Goal: Task Accomplishment & Management: Use online tool/utility

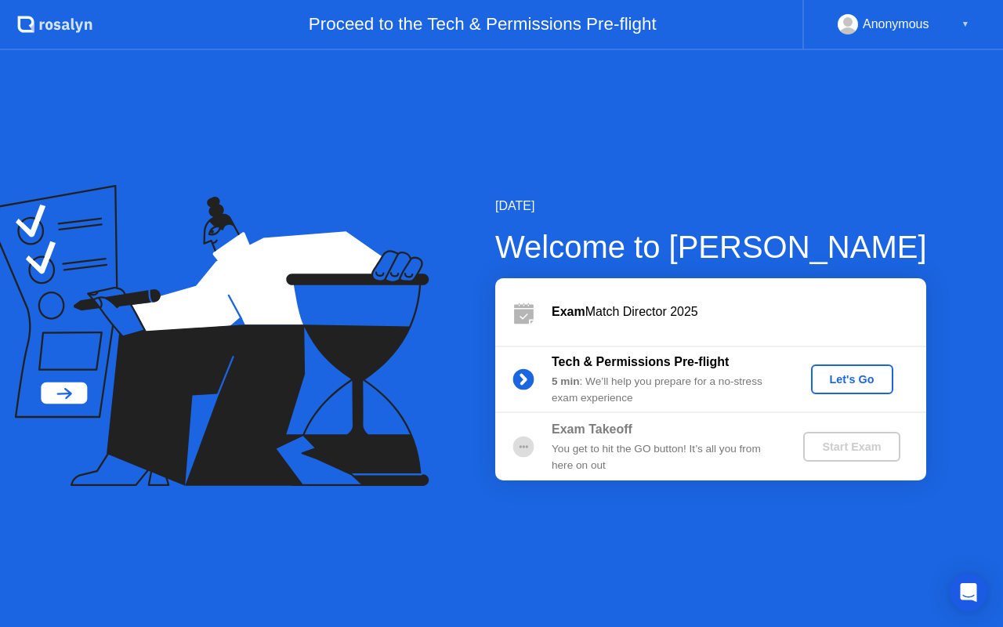
click at [837, 453] on div "Start Exam" at bounding box center [851, 446] width 84 height 13
click at [846, 381] on div "Let's Go" at bounding box center [852, 379] width 70 height 13
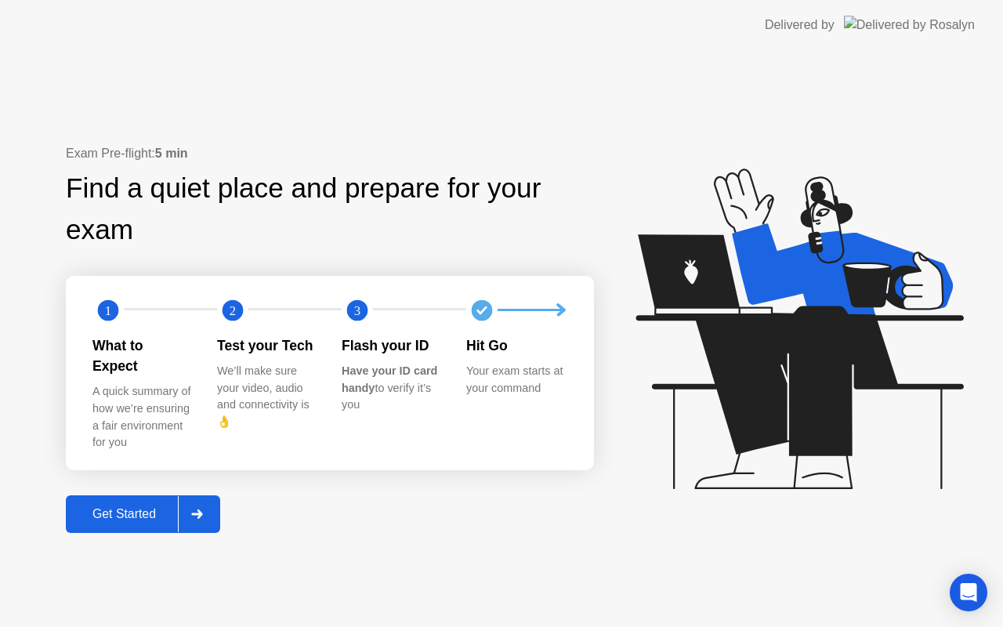
click at [116, 507] on div "Get Started" at bounding box center [123, 514] width 107 height 14
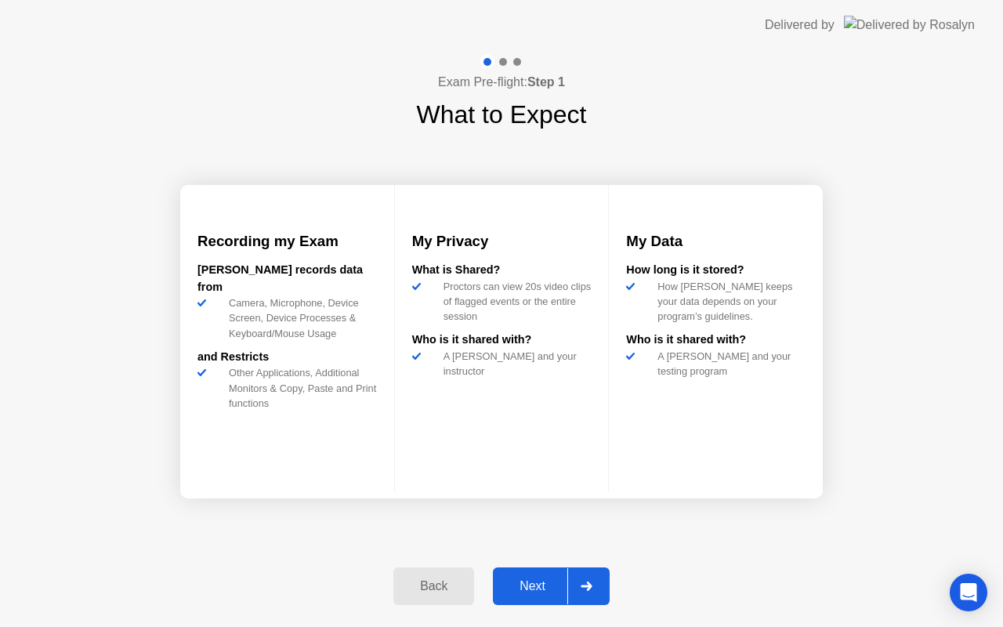
click at [542, 586] on div "Next" at bounding box center [532, 586] width 70 height 14
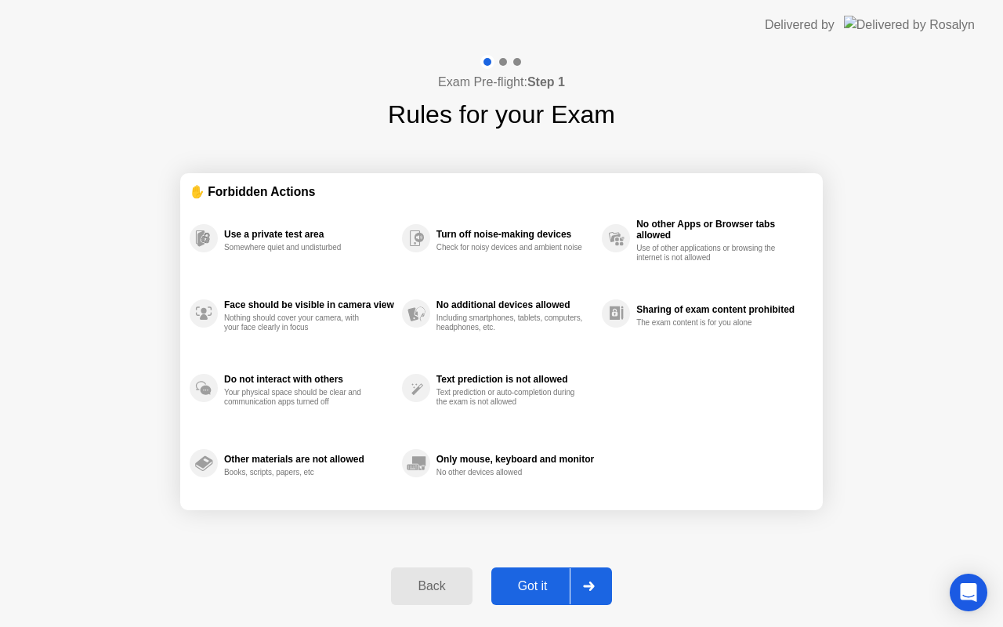
click at [542, 586] on div "Got it" at bounding box center [533, 586] width 74 height 14
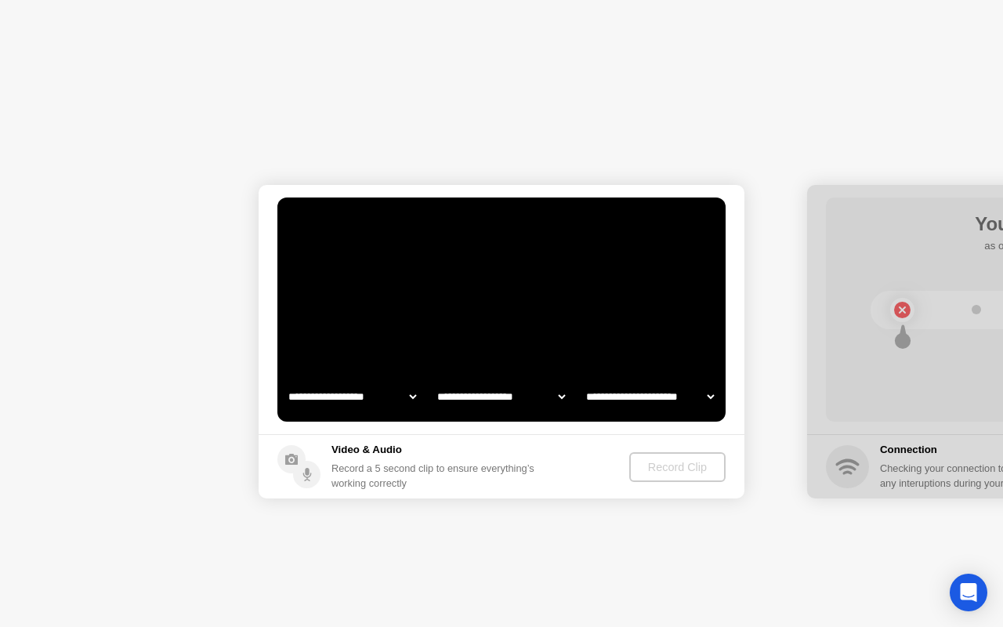
select select "**********"
select select "*******"
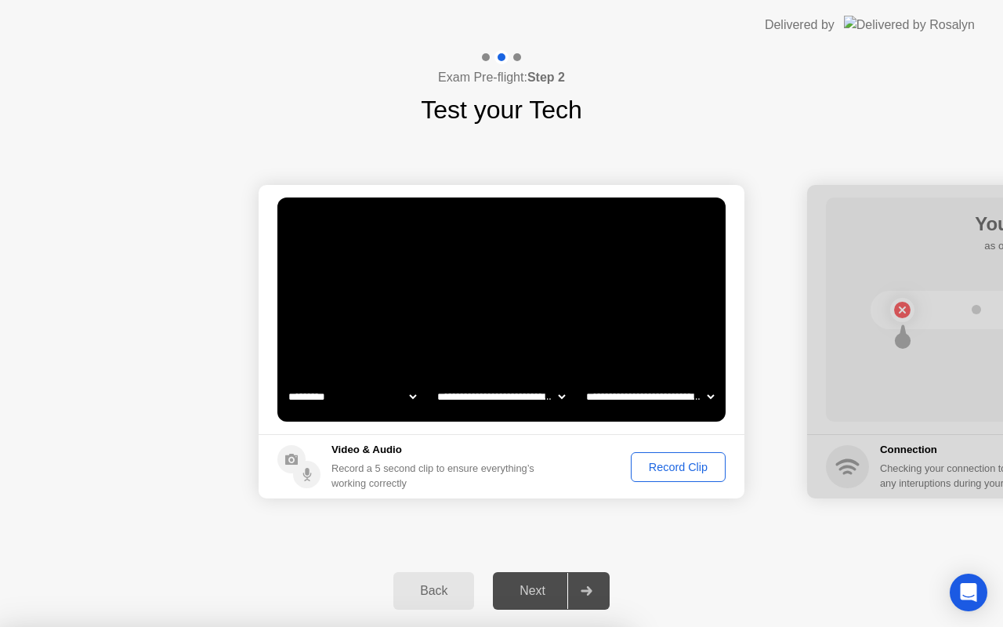
drag, startPoint x: 504, startPoint y: 490, endPoint x: 512, endPoint y: 434, distance: 56.3
select select "**********"
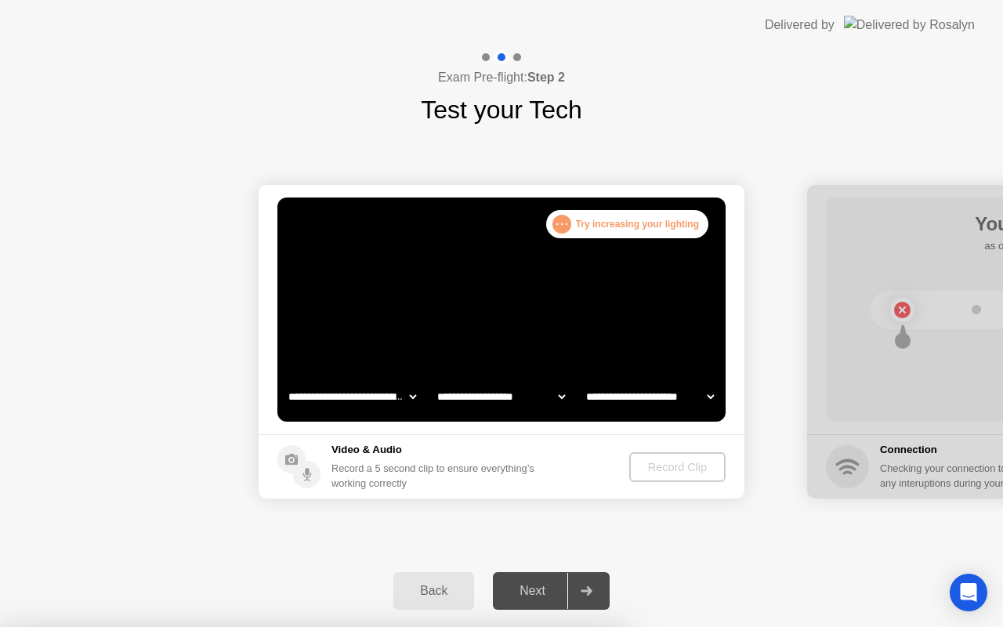
click at [143, 626] on div at bounding box center [501, 627] width 1003 height 0
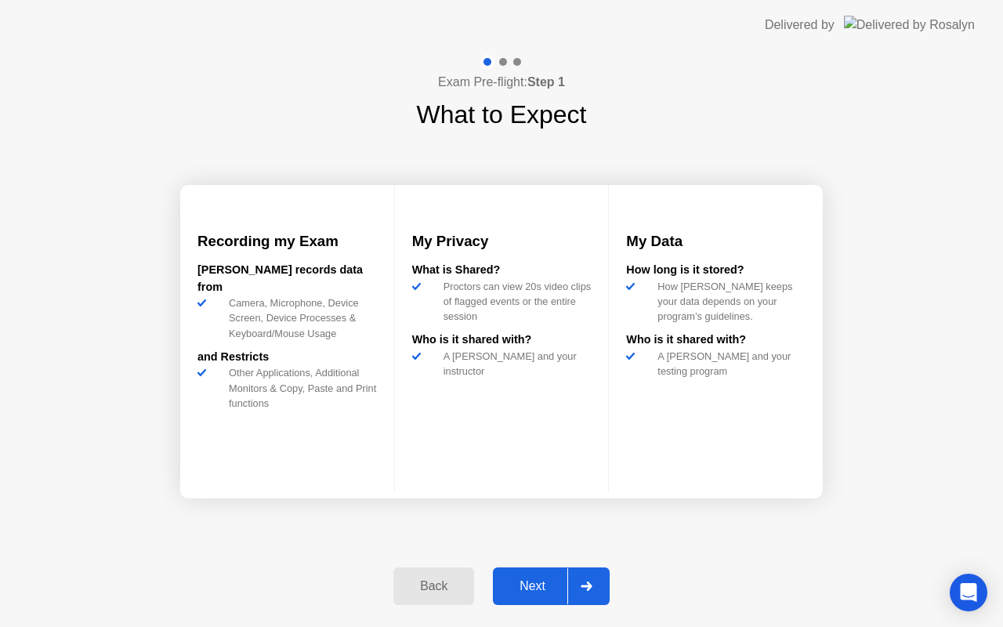
click at [531, 589] on div "Next" at bounding box center [532, 586] width 70 height 14
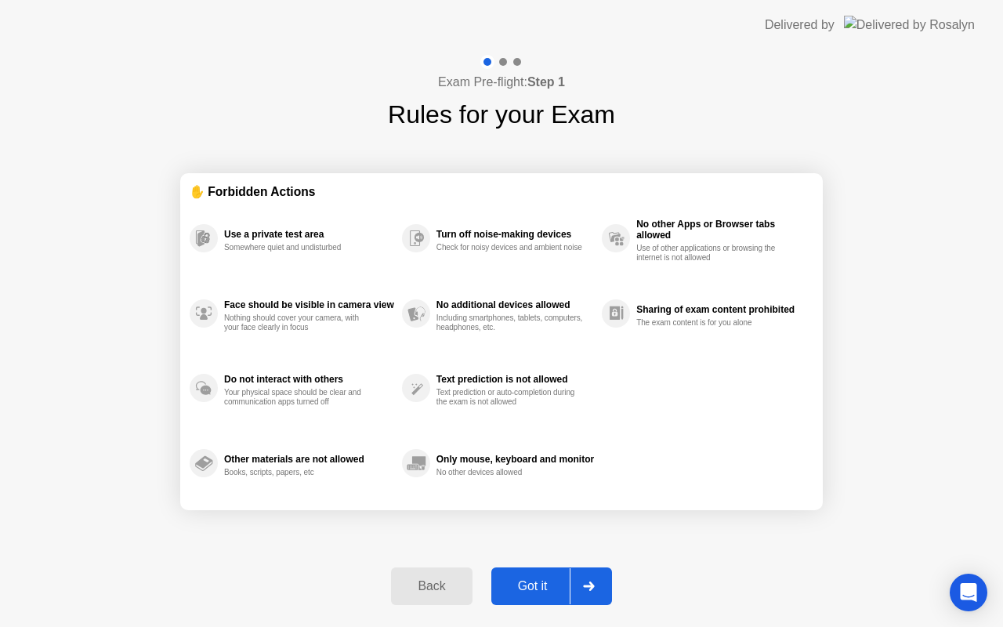
click at [531, 589] on div "Got it" at bounding box center [533, 586] width 74 height 14
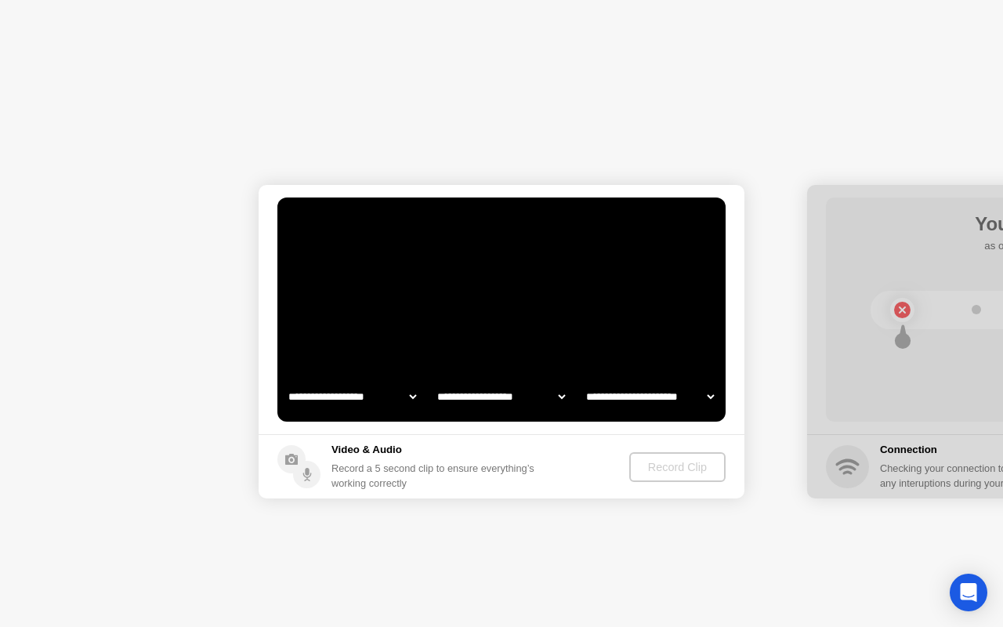
select select "**********"
select select "*******"
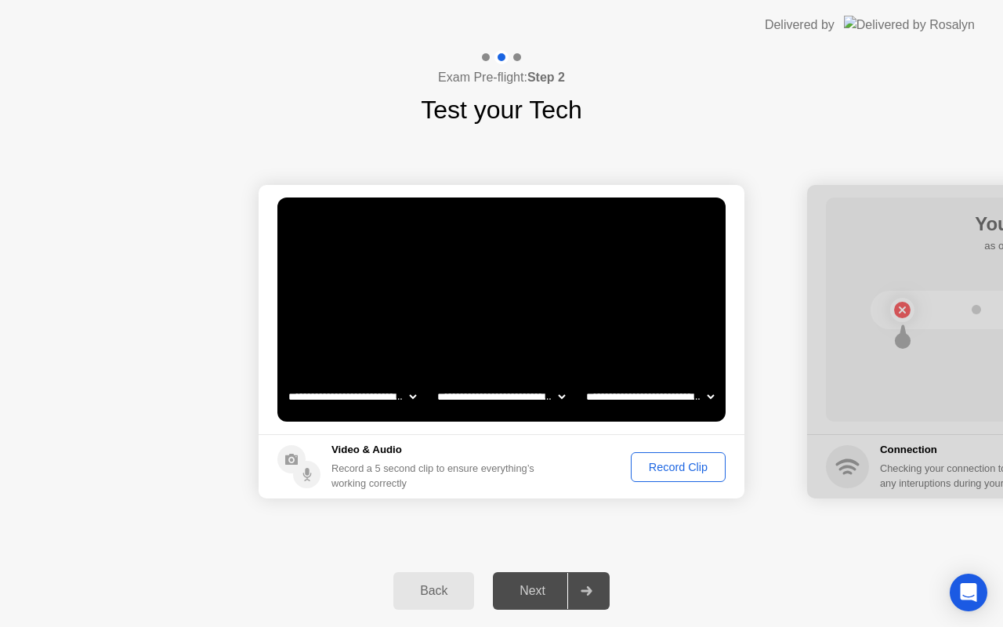
click at [680, 461] on div "Record Clip" at bounding box center [678, 467] width 84 height 13
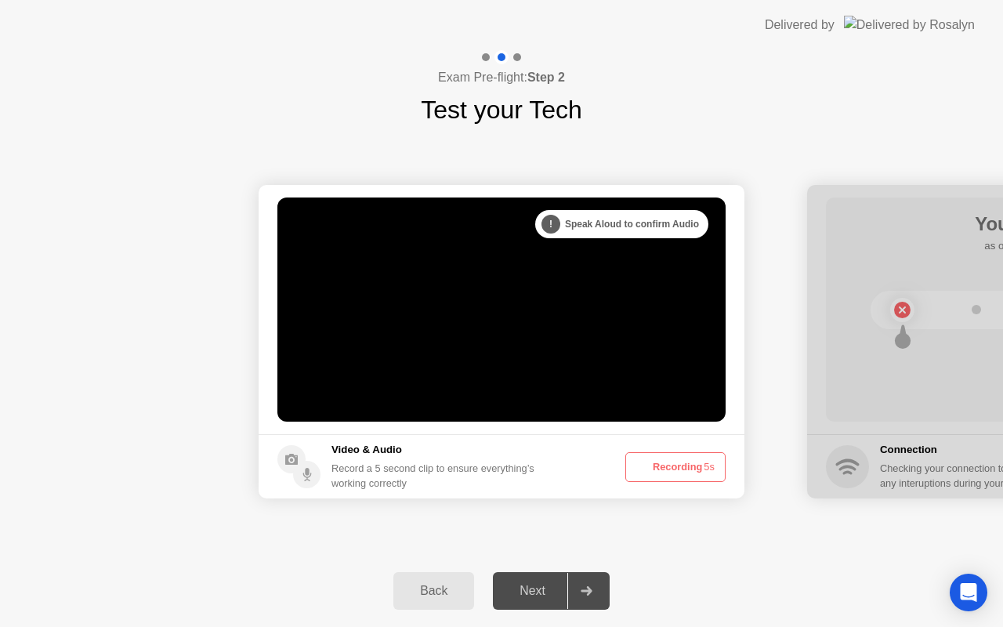
click at [680, 459] on button "Recording 5s" at bounding box center [675, 467] width 100 height 30
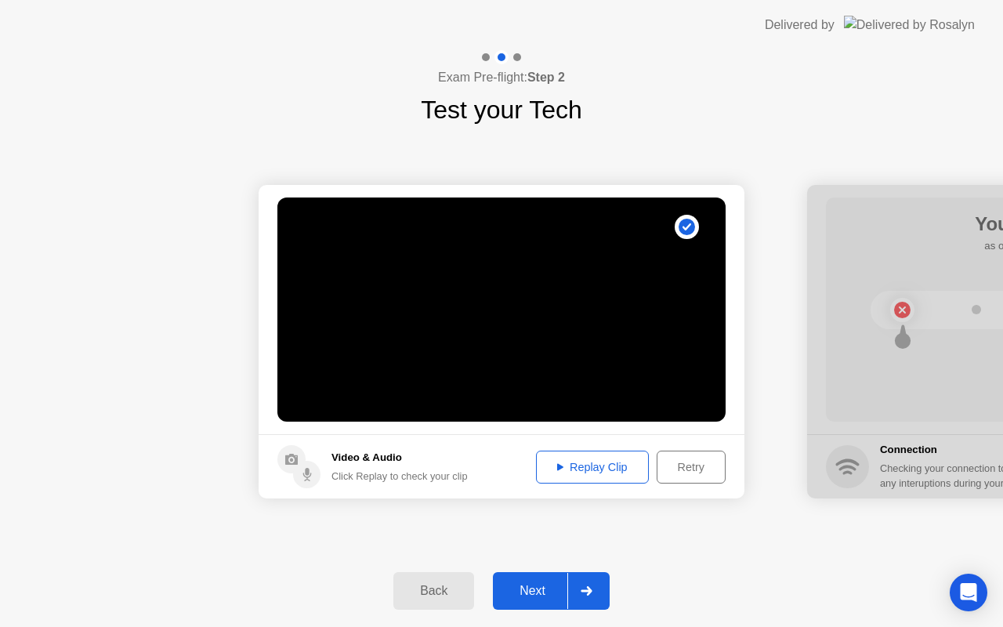
click at [537, 584] on div "Next" at bounding box center [532, 591] width 70 height 14
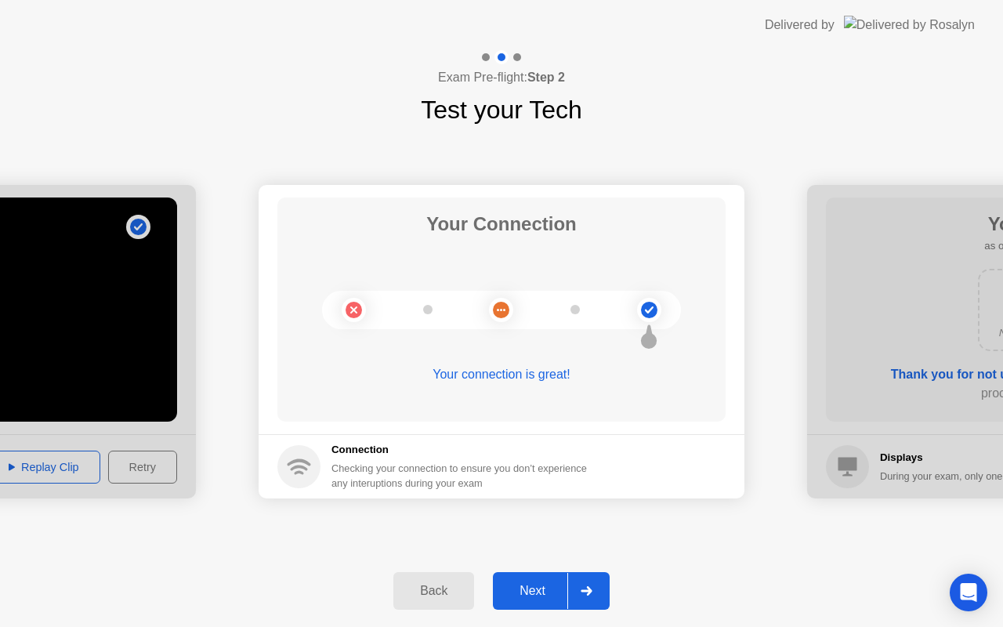
click at [537, 591] on div "Next" at bounding box center [532, 591] width 70 height 14
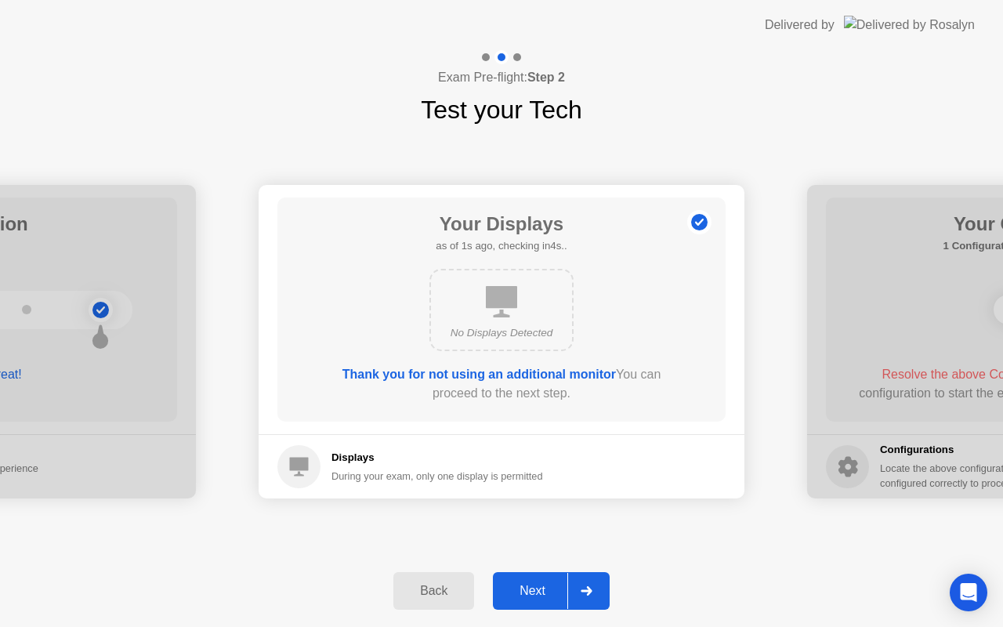
click at [537, 591] on div "Next" at bounding box center [532, 591] width 70 height 14
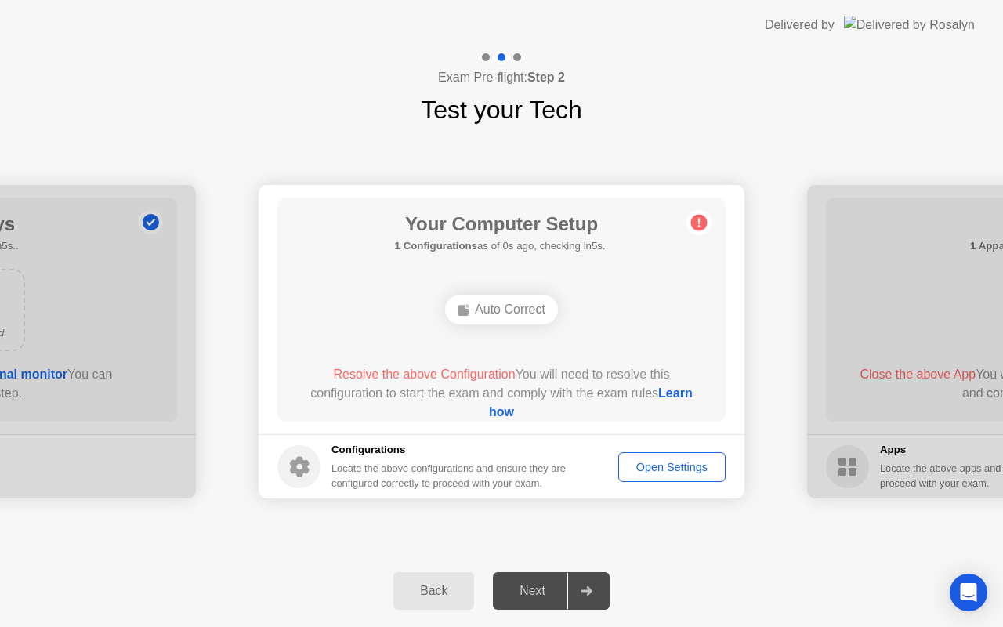
click at [537, 591] on div "Next" at bounding box center [532, 591] width 70 height 14
drag, startPoint x: 582, startPoint y: 553, endPoint x: 582, endPoint y: 516, distance: 36.8
click at [582, 516] on div "**********" at bounding box center [501, 341] width 1003 height 426
drag, startPoint x: 537, startPoint y: 379, endPoint x: 537, endPoint y: 369, distance: 10.2
click at [537, 369] on div "Resolve the above Configuration You will need to resolve this configuration to …" at bounding box center [501, 393] width 403 height 56
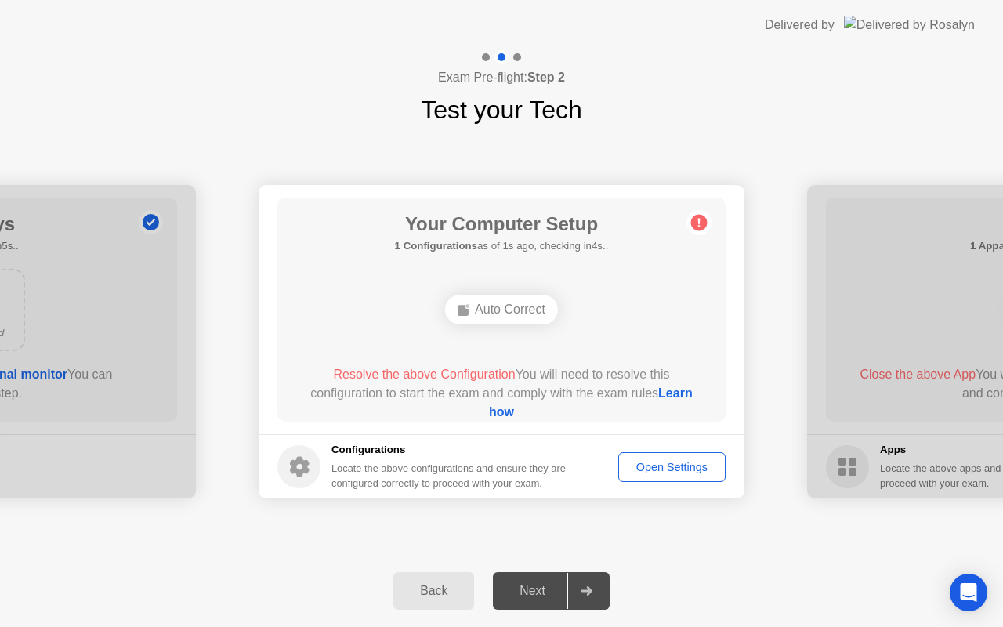
click at [645, 461] on div "Open Settings" at bounding box center [671, 467] width 96 height 13
click at [488, 304] on div "Auto Correct" at bounding box center [501, 310] width 113 height 30
click at [654, 466] on div "Open Settings" at bounding box center [671, 467] width 96 height 13
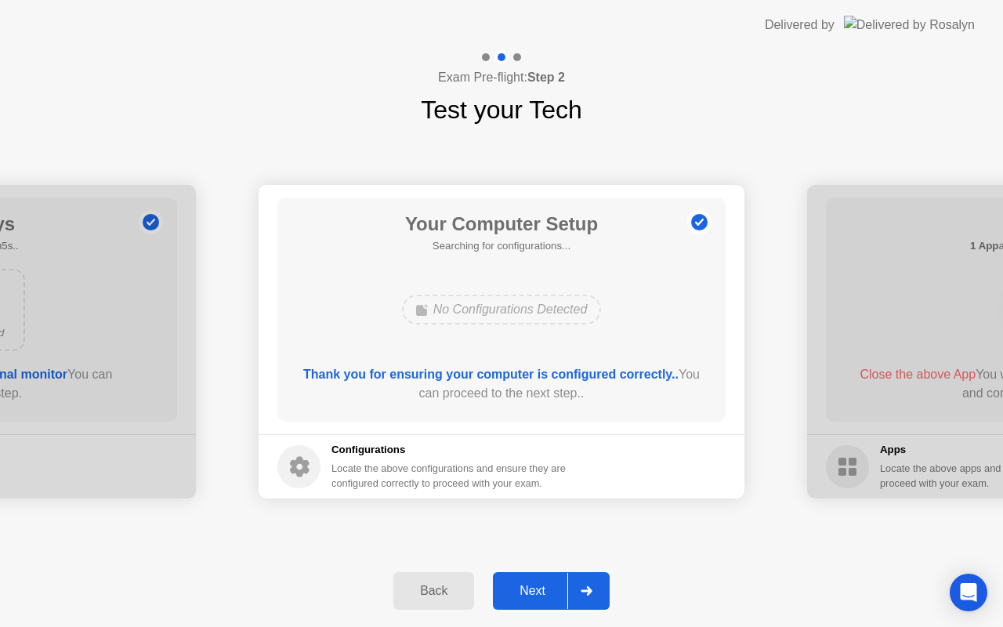
click at [537, 584] on div "Next" at bounding box center [532, 591] width 70 height 14
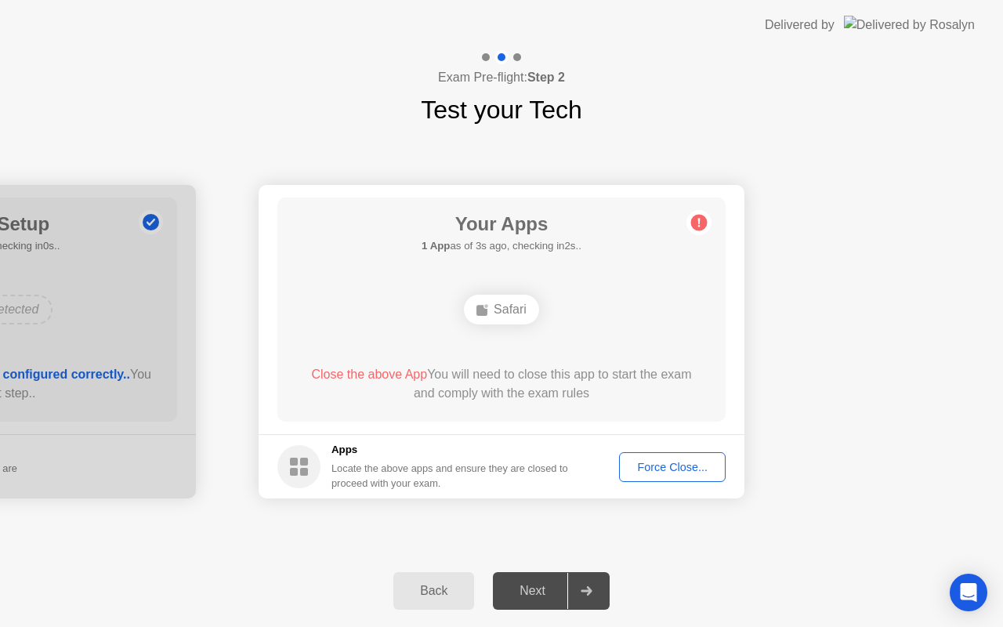
click at [653, 468] on div "Force Close..." at bounding box center [672, 467] width 96 height 13
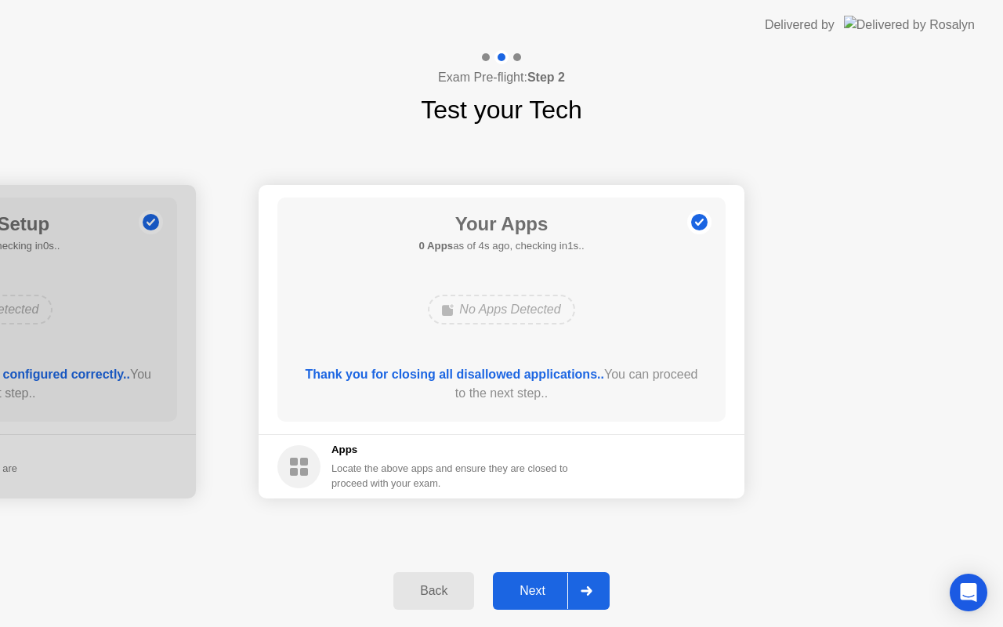
click at [539, 590] on div "Next" at bounding box center [532, 591] width 70 height 14
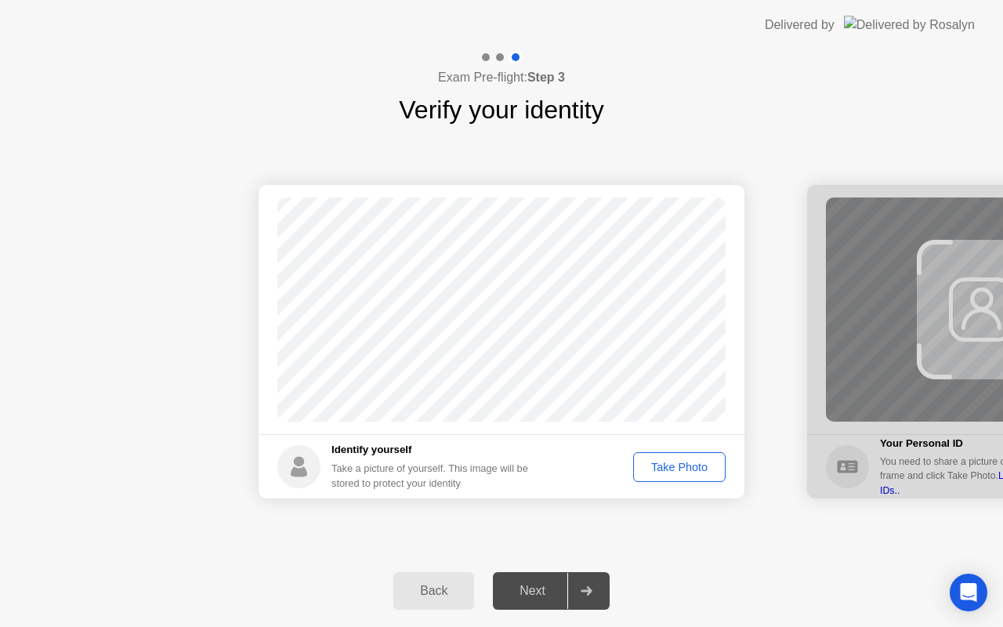
drag, startPoint x: 539, startPoint y: 587, endPoint x: 662, endPoint y: 474, distance: 166.9
click at [662, 474] on div "Exam Pre-flight: Step 3 Verify your identity Success Photo is correctly taken I…" at bounding box center [501, 338] width 1003 height 576
click at [662, 473] on div "Take Photo" at bounding box center [678, 467] width 81 height 13
click at [540, 586] on div "Next" at bounding box center [532, 591] width 70 height 14
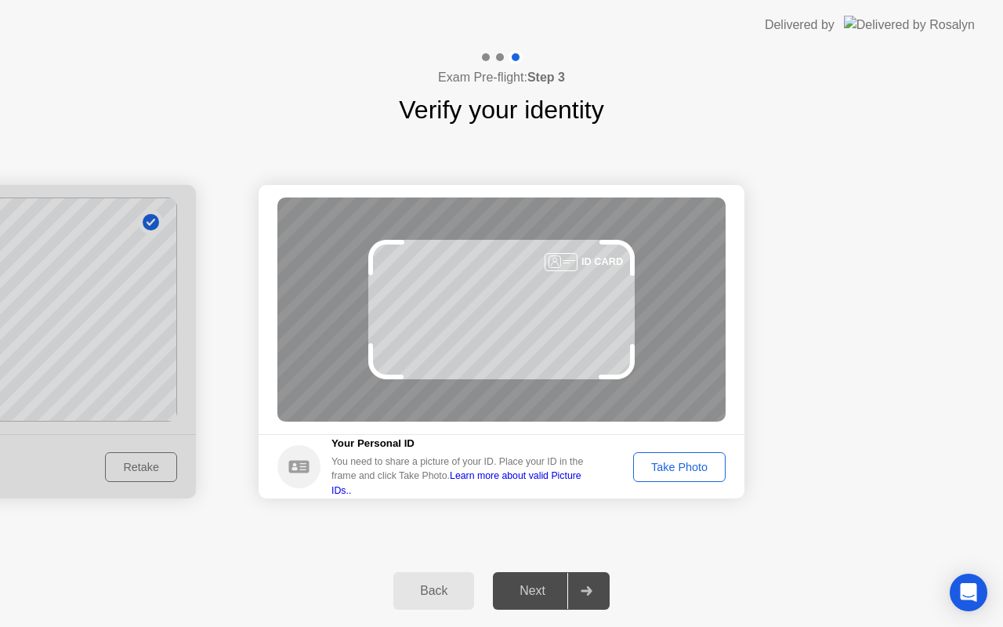
click at [683, 472] on div "Take Photo" at bounding box center [678, 467] width 81 height 13
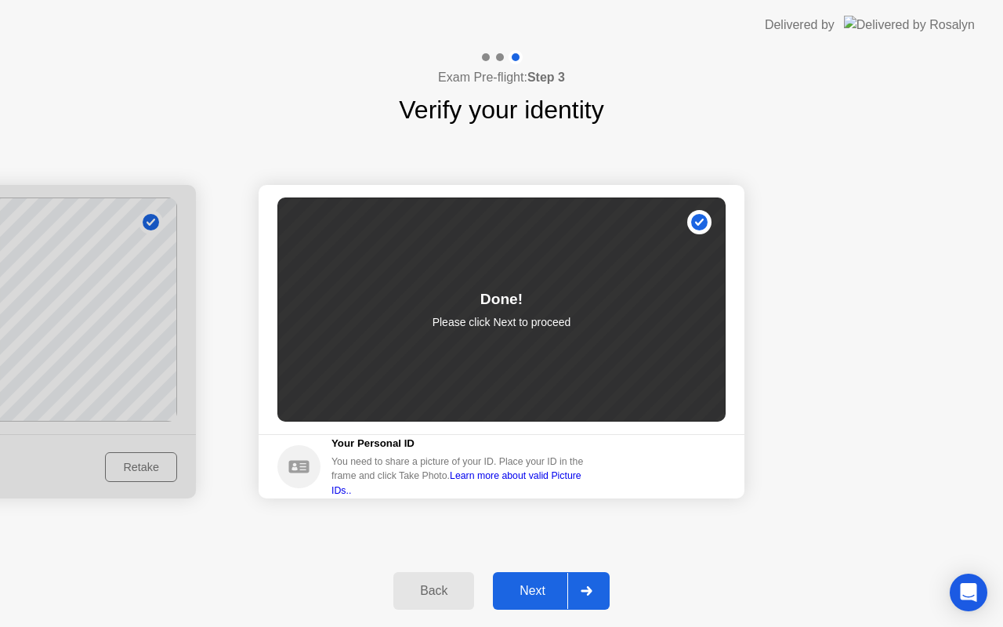
click at [543, 603] on button "Next" at bounding box center [551, 591] width 117 height 38
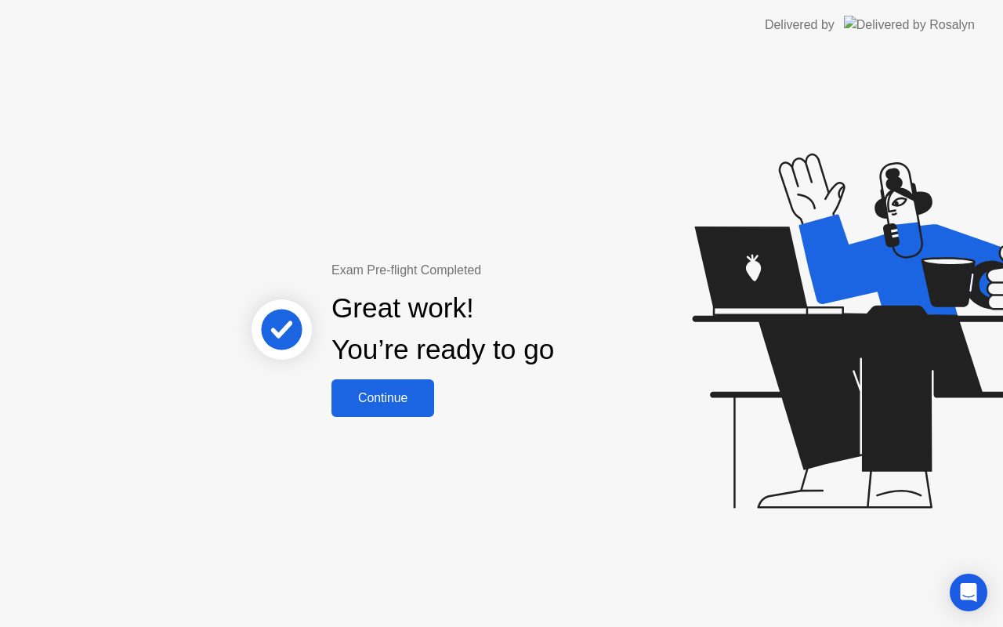
click at [403, 407] on button "Continue" at bounding box center [382, 398] width 103 height 38
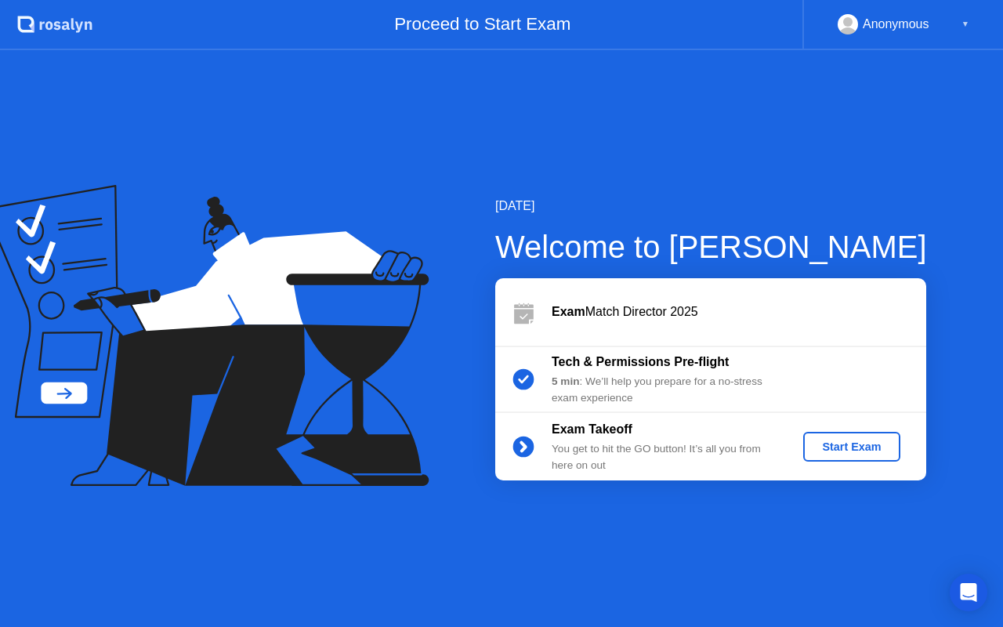
click at [841, 443] on div "Start Exam" at bounding box center [851, 446] width 84 height 13
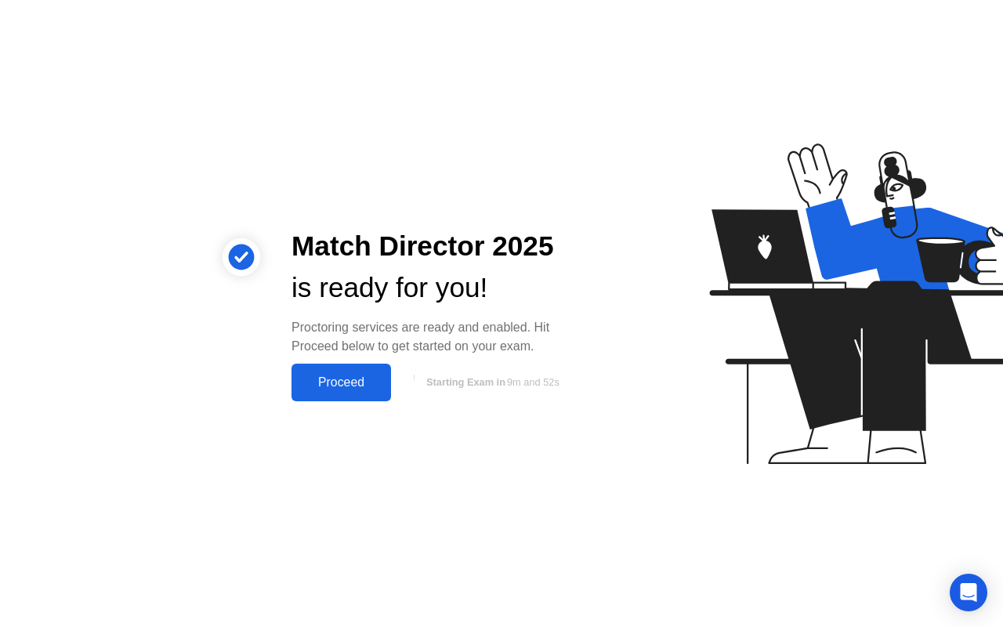
click at [327, 378] on div "Proceed" at bounding box center [341, 382] width 90 height 14
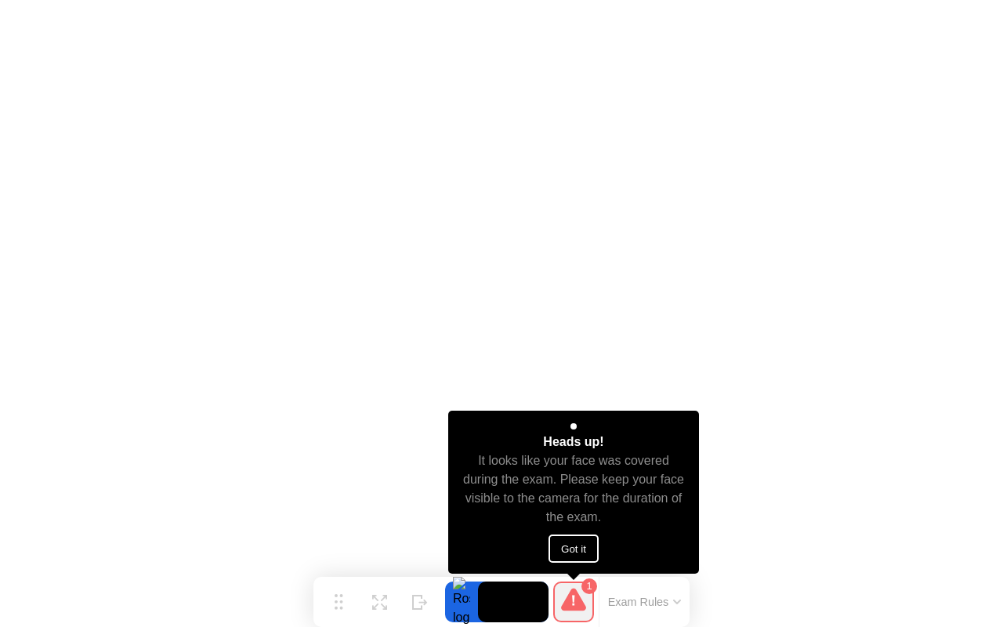
click at [566, 547] on button "Got it" at bounding box center [573, 548] width 50 height 28
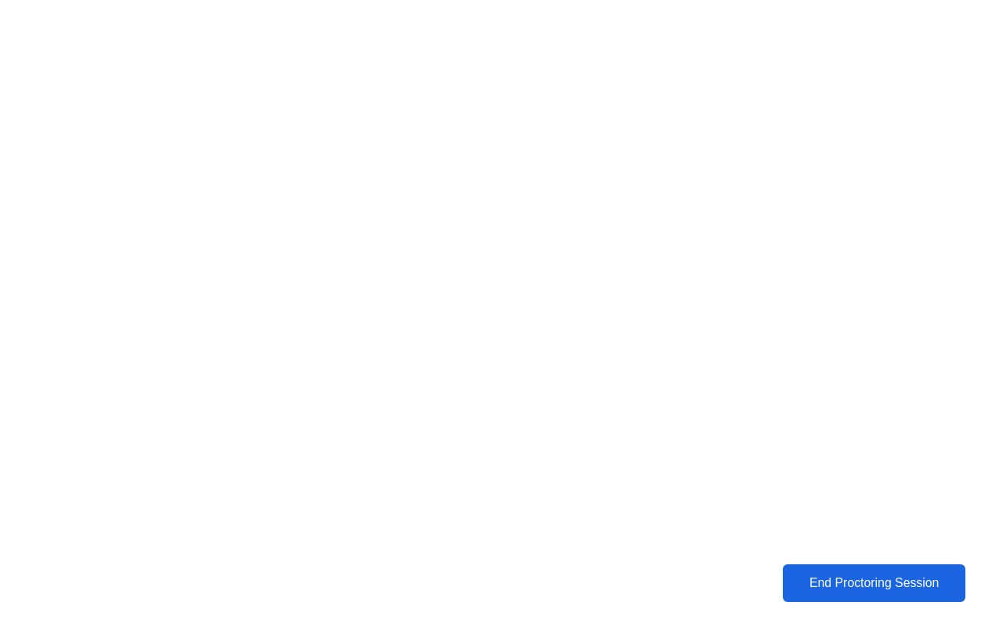
click at [844, 584] on div "End Proctoring Session" at bounding box center [873, 583] width 173 height 14
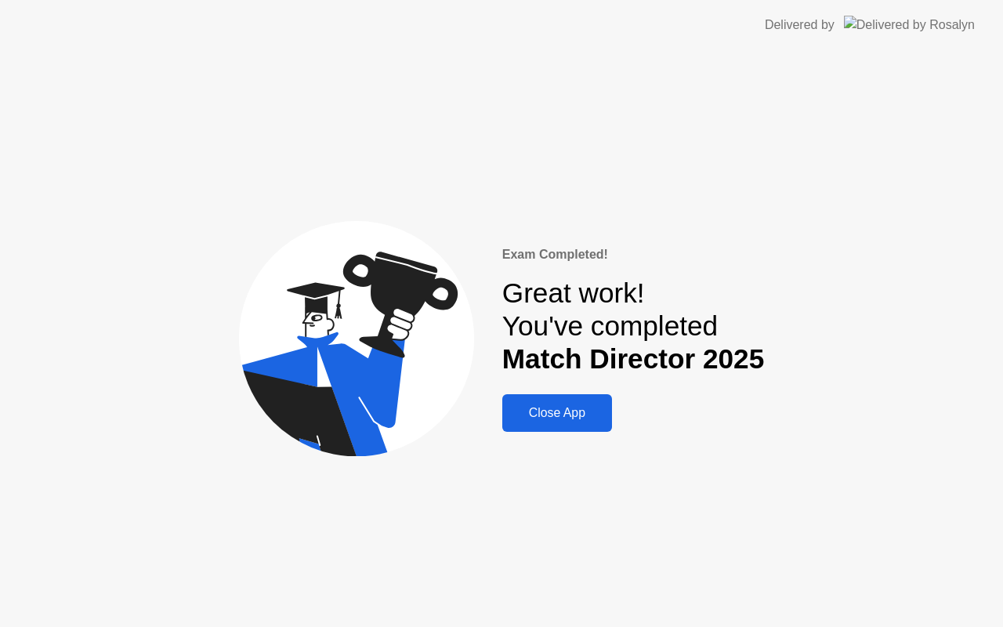
click at [880, 99] on div "Exam Completed! Great work! You've completed Match Director 2025 Close App" at bounding box center [501, 338] width 1003 height 576
click at [518, 625] on div "Exam Completed! Great work! You've completed Match Director 2025 Close App" at bounding box center [501, 338] width 1003 height 576
click at [687, 626] on div "Exam Completed! Great work! You've completed Match Director 2025 Close App" at bounding box center [501, 338] width 1003 height 576
click at [561, 411] on div "Close App" at bounding box center [557, 413] width 100 height 14
